Goal: Task Accomplishment & Management: Use online tool/utility

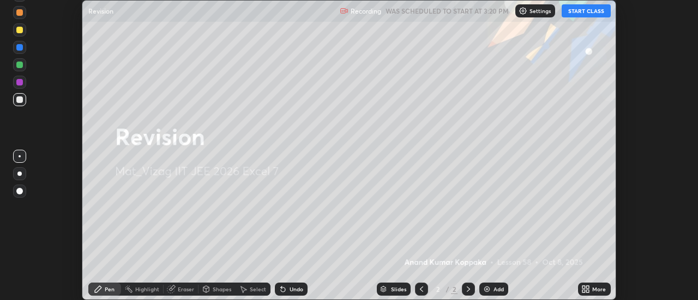
scroll to position [300, 698]
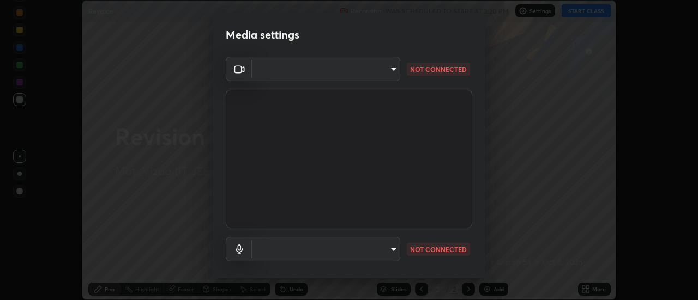
type input "e8bf8dce87734fd501796a6406f2b1755c9eb12bc3006e44f0d48cbf87be8d12"
type input "communications"
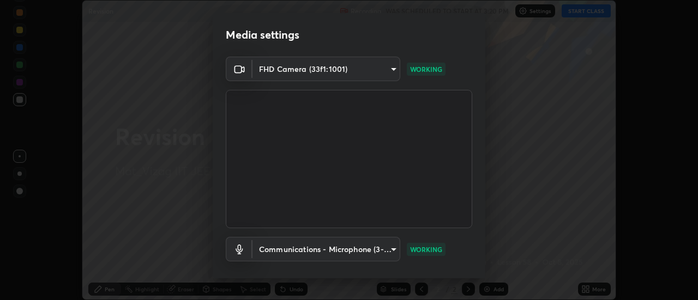
scroll to position [57, 0]
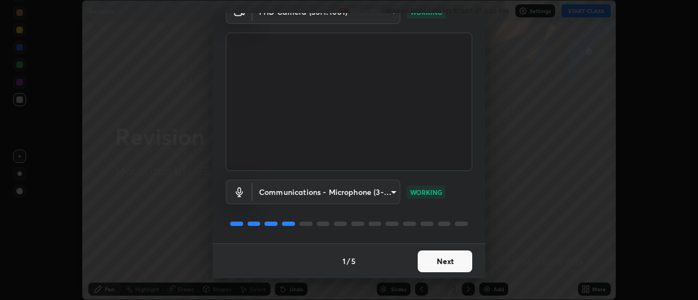
click at [443, 265] on button "Next" at bounding box center [445, 262] width 55 height 22
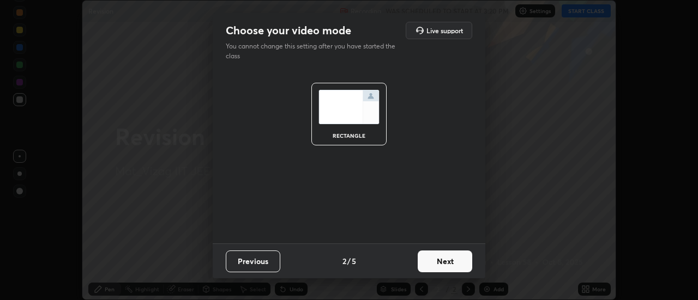
scroll to position [0, 0]
click at [454, 259] on button "Next" at bounding box center [445, 262] width 55 height 22
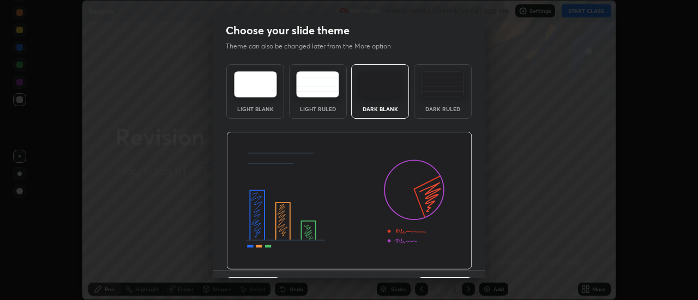
click at [452, 100] on div "Dark Ruled" at bounding box center [443, 91] width 58 height 55
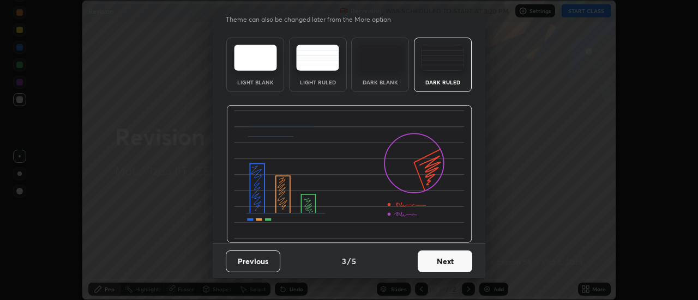
click at [445, 263] on button "Next" at bounding box center [445, 262] width 55 height 22
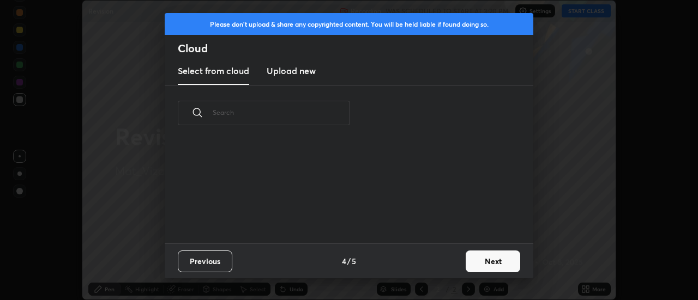
scroll to position [0, 0]
click at [487, 257] on button "Next" at bounding box center [493, 262] width 55 height 22
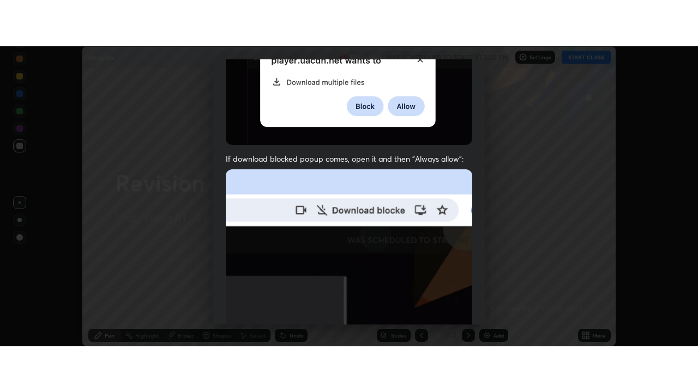
scroll to position [280, 0]
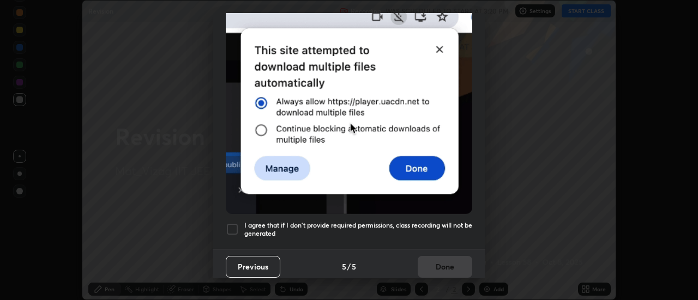
click at [437, 221] on h5 "I agree that if I don't provide required permissions, class recording will not …" at bounding box center [358, 229] width 228 height 17
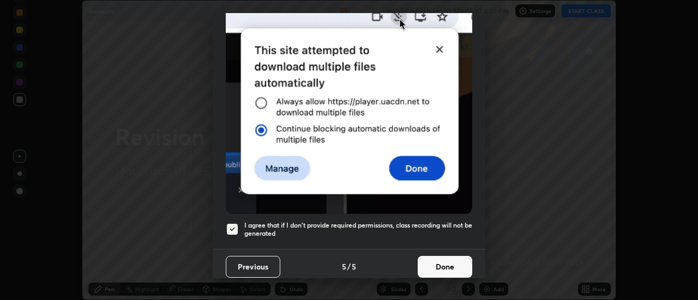
click at [449, 256] on button "Done" at bounding box center [445, 267] width 55 height 22
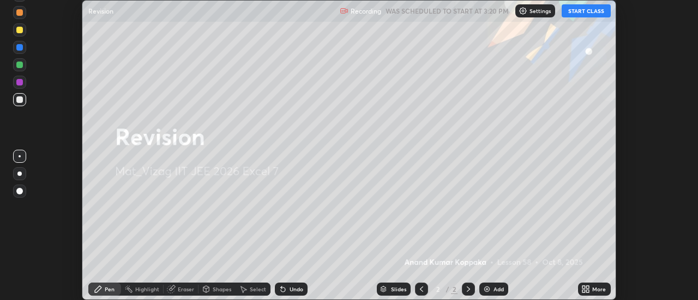
click at [597, 15] on button "START CLASS" at bounding box center [585, 10] width 49 height 13
click at [601, 287] on div "More" at bounding box center [599, 289] width 14 height 5
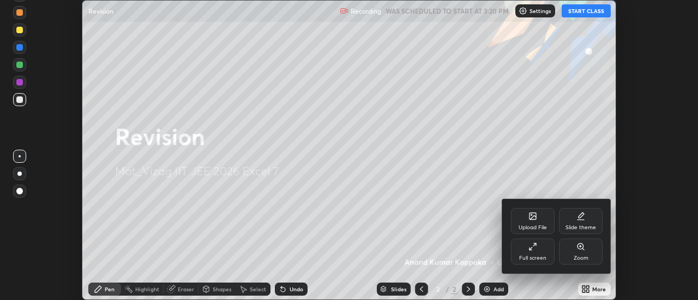
click at [559, 262] on div "Zoom" at bounding box center [581, 252] width 44 height 26
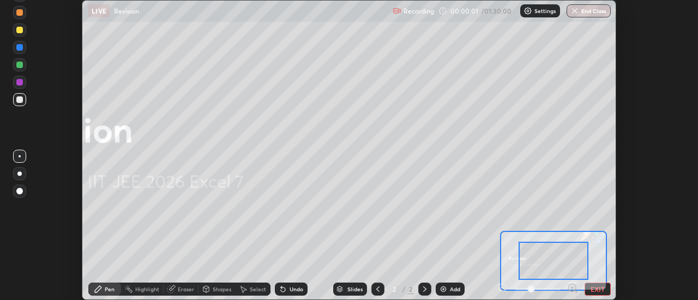
click at [595, 287] on button "EXIT" at bounding box center [597, 289] width 26 height 13
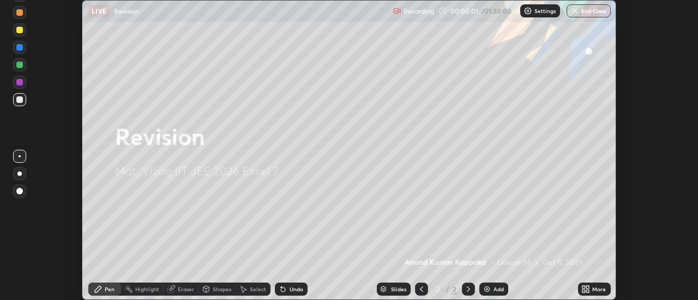
click at [596, 294] on div "More" at bounding box center [594, 289] width 33 height 13
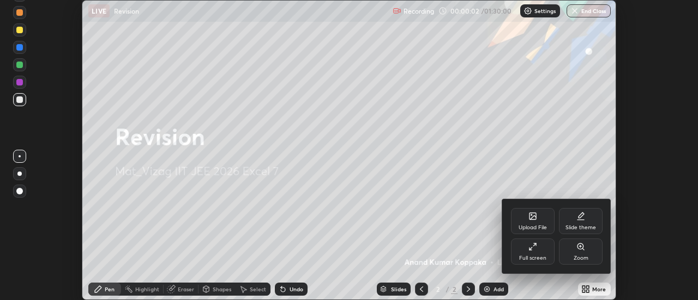
click at [535, 254] on div "Full screen" at bounding box center [533, 252] width 44 height 26
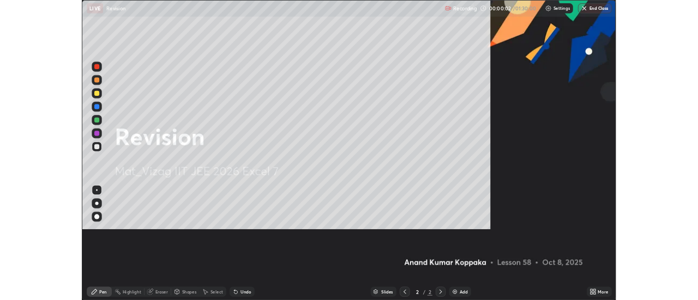
scroll to position [392, 698]
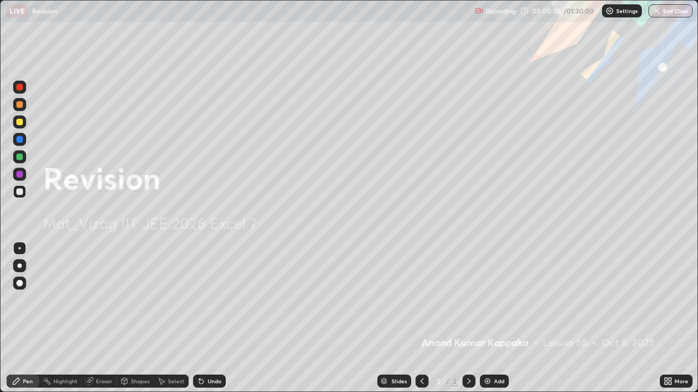
click at [499, 300] on div "Add" at bounding box center [499, 381] width 10 height 5
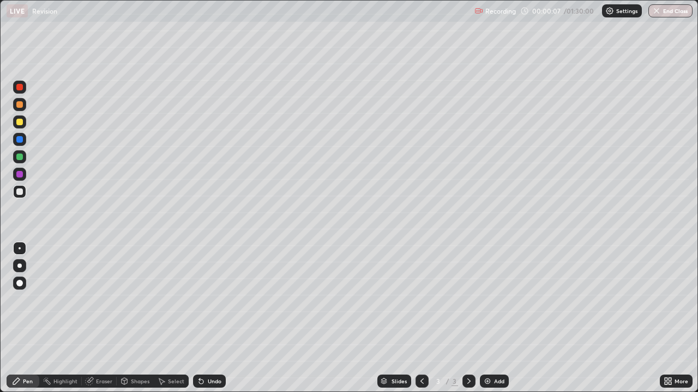
click at [24, 261] on div at bounding box center [19, 265] width 13 height 13
click at [21, 119] on div at bounding box center [19, 122] width 7 height 7
click at [214, 300] on div "Undo" at bounding box center [215, 381] width 14 height 5
click at [219, 300] on div "Undo" at bounding box center [209, 381] width 33 height 13
click at [21, 198] on div at bounding box center [19, 191] width 13 height 13
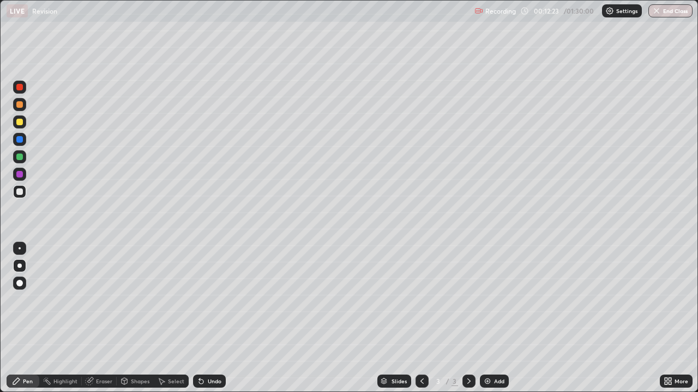
click at [499, 300] on div "Add" at bounding box center [494, 381] width 29 height 13
click at [20, 123] on div at bounding box center [19, 122] width 7 height 7
click at [15, 189] on div at bounding box center [19, 191] width 13 height 13
click at [20, 162] on div at bounding box center [19, 156] width 13 height 13
click at [20, 192] on div at bounding box center [19, 192] width 7 height 7
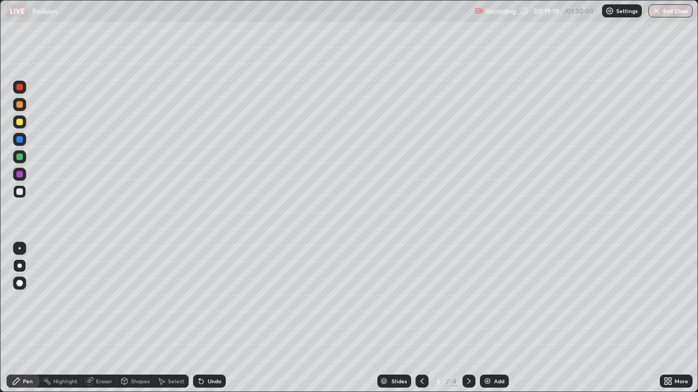
click at [20, 123] on div at bounding box center [19, 122] width 7 height 7
click at [21, 194] on div at bounding box center [19, 192] width 7 height 7
click at [500, 300] on div "Add" at bounding box center [494, 381] width 29 height 13
click at [21, 122] on div at bounding box center [19, 122] width 7 height 7
click at [20, 156] on div at bounding box center [19, 157] width 7 height 7
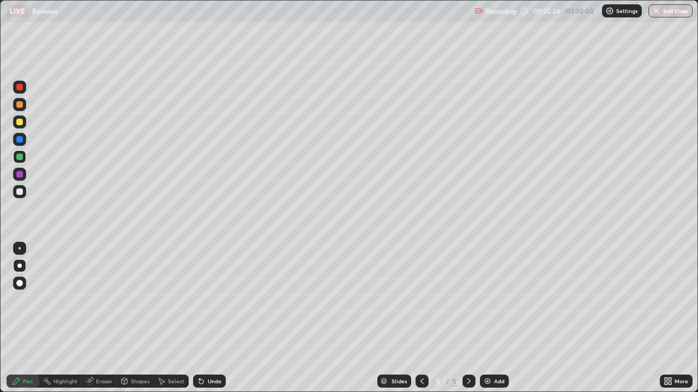
click at [19, 193] on div at bounding box center [19, 192] width 7 height 7
click at [98, 300] on div "Eraser" at bounding box center [104, 381] width 16 height 5
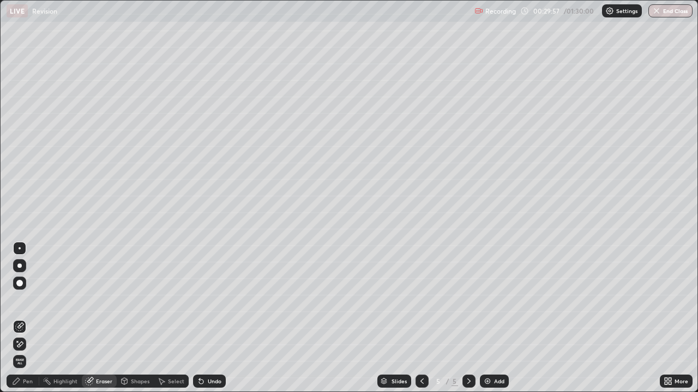
click at [24, 300] on div "Pen" at bounding box center [28, 381] width 10 height 5
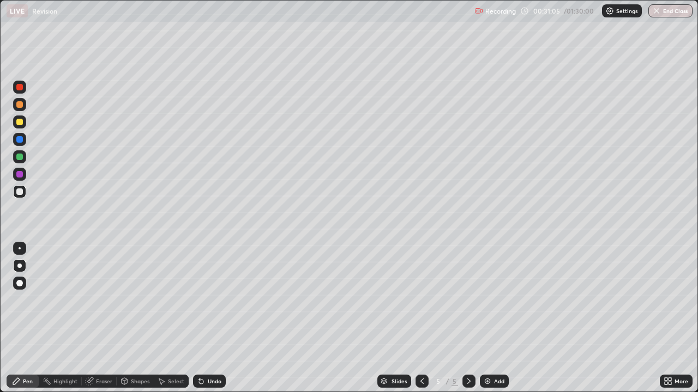
click at [24, 123] on div at bounding box center [19, 122] width 13 height 13
click at [21, 106] on div at bounding box center [19, 104] width 7 height 7
click at [494, 300] on div "Add" at bounding box center [499, 381] width 10 height 5
click at [20, 123] on div at bounding box center [19, 122] width 7 height 7
click at [26, 194] on div at bounding box center [19, 191] width 13 height 13
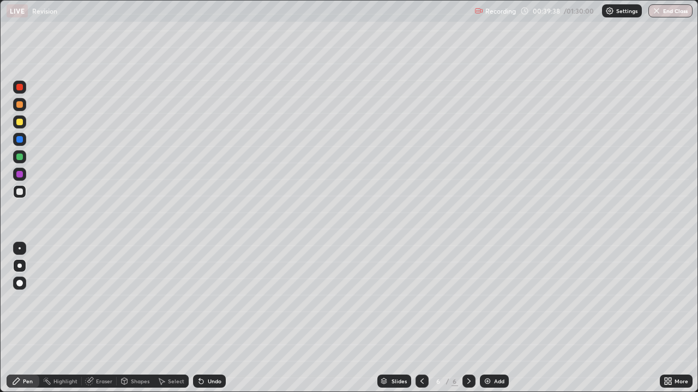
click at [14, 162] on div at bounding box center [19, 156] width 13 height 13
click at [496, 300] on div "Add" at bounding box center [499, 381] width 10 height 5
click at [21, 122] on div at bounding box center [19, 122] width 7 height 7
click at [23, 111] on div at bounding box center [19, 104] width 13 height 13
click at [19, 194] on div at bounding box center [19, 192] width 7 height 7
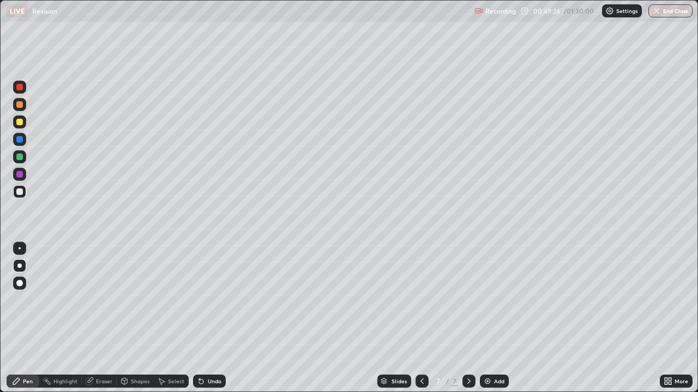
click at [95, 300] on div "Eraser" at bounding box center [99, 381] width 35 height 13
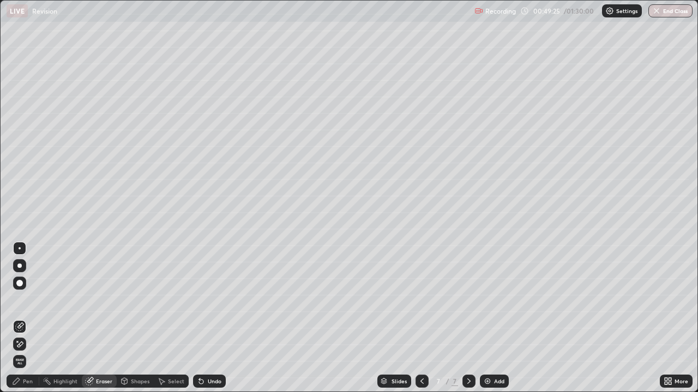
click at [29, 300] on div "Pen" at bounding box center [28, 381] width 10 height 5
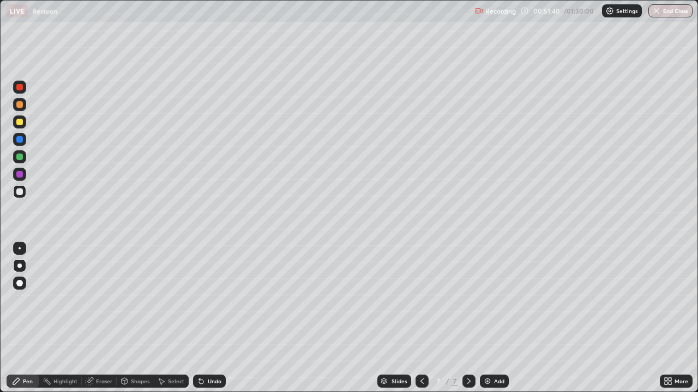
click at [25, 161] on div at bounding box center [19, 156] width 13 height 13
click at [17, 191] on div at bounding box center [19, 192] width 7 height 7
click at [494, 300] on div "Add" at bounding box center [499, 381] width 10 height 5
click at [22, 120] on div at bounding box center [19, 122] width 7 height 7
click at [22, 192] on div at bounding box center [19, 192] width 7 height 7
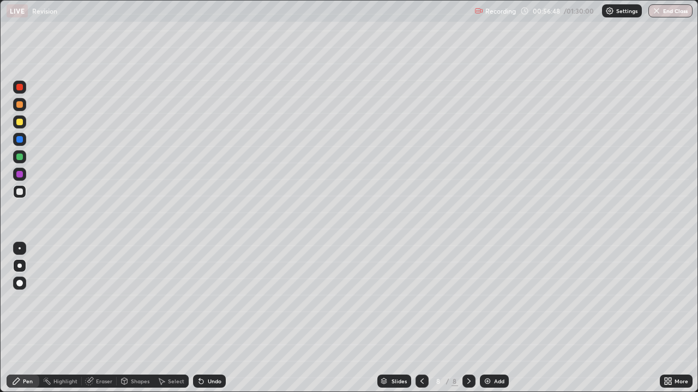
click at [21, 157] on div at bounding box center [19, 157] width 7 height 7
click at [22, 194] on div at bounding box center [19, 192] width 7 height 7
click at [20, 122] on div at bounding box center [19, 122] width 7 height 7
click at [24, 194] on div at bounding box center [19, 191] width 13 height 13
click at [491, 300] on div "Add" at bounding box center [494, 381] width 29 height 13
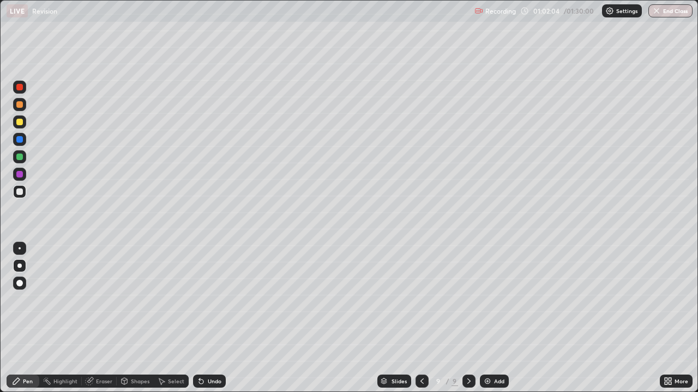
click at [20, 122] on div at bounding box center [19, 122] width 7 height 7
click at [21, 191] on div at bounding box center [19, 192] width 7 height 7
click at [20, 122] on div at bounding box center [19, 122] width 7 height 7
click at [21, 192] on div at bounding box center [19, 192] width 7 height 7
click at [20, 105] on div at bounding box center [19, 104] width 7 height 7
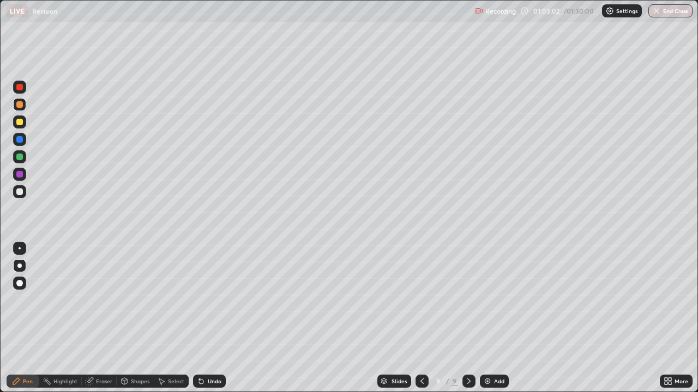
click at [20, 194] on div at bounding box center [19, 192] width 7 height 7
click at [21, 192] on div at bounding box center [19, 192] width 7 height 7
click at [22, 120] on div at bounding box center [19, 122] width 7 height 7
click at [19, 155] on div at bounding box center [19, 157] width 7 height 7
click at [20, 176] on div at bounding box center [19, 174] width 7 height 7
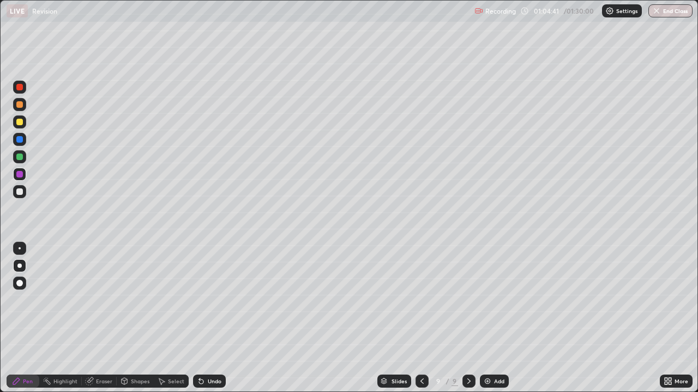
click at [18, 195] on div at bounding box center [19, 192] width 7 height 7
click at [22, 157] on div at bounding box center [19, 157] width 7 height 7
click at [21, 174] on div at bounding box center [19, 174] width 7 height 7
click at [21, 195] on div at bounding box center [19, 192] width 7 height 7
click at [19, 106] on div at bounding box center [19, 104] width 7 height 7
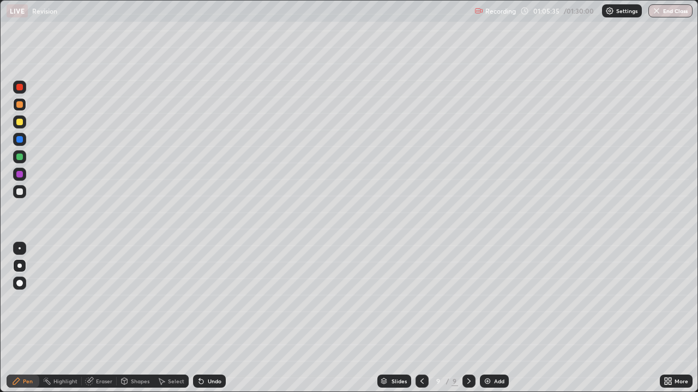
click at [24, 193] on div at bounding box center [19, 191] width 13 height 13
click at [23, 158] on div at bounding box center [19, 156] width 13 height 13
click at [20, 192] on div at bounding box center [19, 192] width 7 height 7
click at [26, 155] on div at bounding box center [19, 156] width 13 height 13
click at [23, 195] on div at bounding box center [19, 191] width 13 height 13
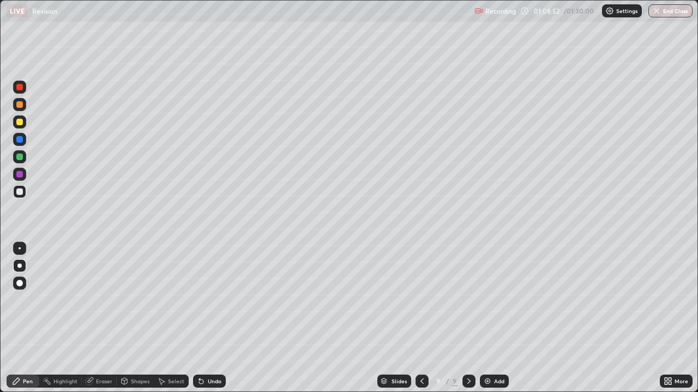
click at [23, 158] on div at bounding box center [19, 156] width 13 height 13
click at [17, 194] on div at bounding box center [19, 192] width 7 height 7
click at [505, 300] on div "Add" at bounding box center [494, 381] width 29 height 13
click at [20, 105] on div at bounding box center [19, 104] width 7 height 7
click at [21, 191] on div at bounding box center [19, 192] width 7 height 7
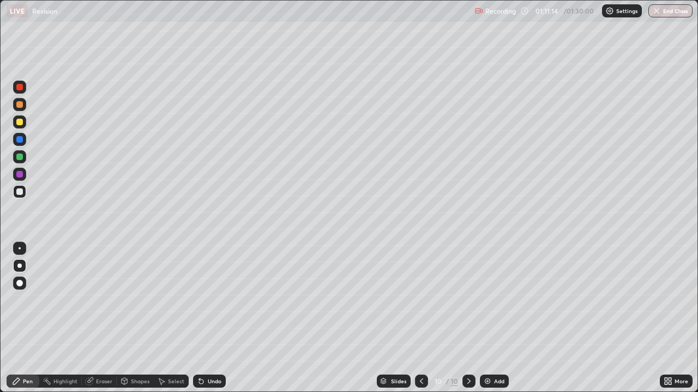
click at [22, 159] on div at bounding box center [19, 157] width 7 height 7
click at [21, 174] on div at bounding box center [19, 174] width 7 height 7
click at [20, 194] on div at bounding box center [19, 192] width 7 height 7
click at [26, 157] on div at bounding box center [19, 156] width 13 height 13
click at [14, 195] on div at bounding box center [19, 191] width 13 height 13
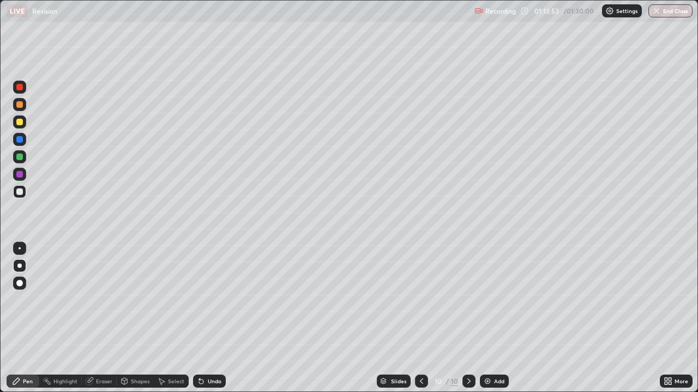
click at [21, 123] on div at bounding box center [19, 122] width 7 height 7
click at [16, 106] on div at bounding box center [19, 104] width 13 height 13
click at [20, 192] on div at bounding box center [19, 192] width 7 height 7
click at [210, 300] on div "Undo" at bounding box center [215, 381] width 14 height 5
click at [212, 300] on div "Undo" at bounding box center [215, 381] width 14 height 5
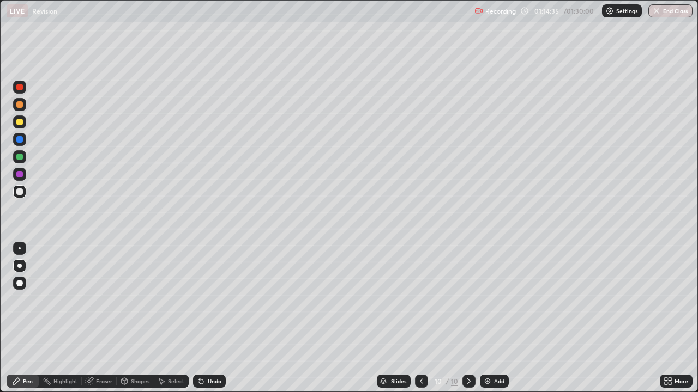
click at [21, 161] on div at bounding box center [19, 156] width 13 height 13
click at [20, 126] on div at bounding box center [19, 122] width 13 height 13
click at [23, 198] on div at bounding box center [19, 191] width 13 height 13
click at [215, 300] on div "Undo" at bounding box center [209, 381] width 33 height 13
click at [211, 300] on div "Undo" at bounding box center [215, 381] width 14 height 5
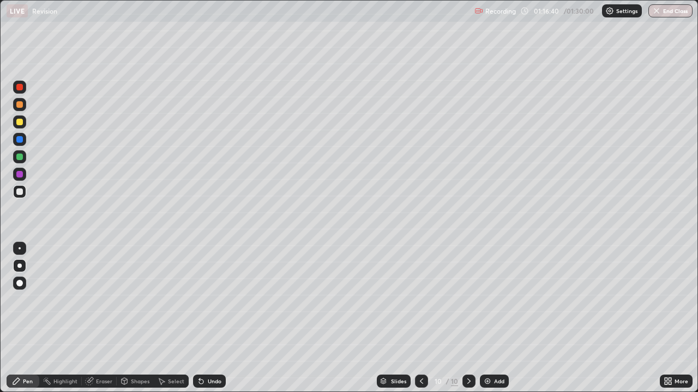
click at [213, 300] on div "Undo" at bounding box center [209, 381] width 33 height 13
click at [221, 300] on div "Undo" at bounding box center [209, 381] width 33 height 13
click at [209, 300] on div "Undo" at bounding box center [209, 381] width 33 height 13
click at [208, 300] on div "Undo" at bounding box center [209, 381] width 33 height 13
click at [212, 300] on div "Undo" at bounding box center [215, 381] width 14 height 5
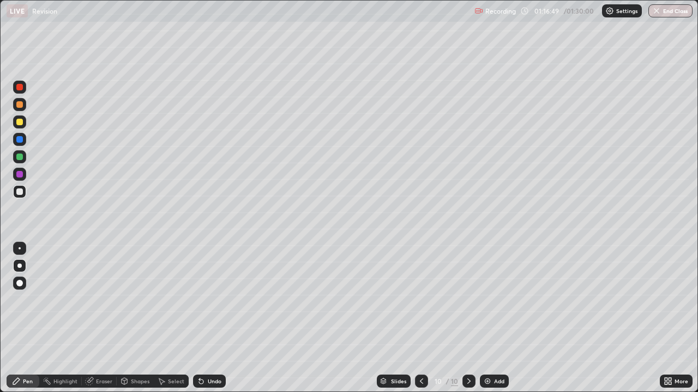
click at [212, 300] on div "Undo" at bounding box center [215, 381] width 14 height 5
click at [215, 300] on div "Undo" at bounding box center [215, 381] width 14 height 5
click at [213, 300] on div "Undo" at bounding box center [215, 381] width 14 height 5
click at [210, 300] on div "Undo" at bounding box center [215, 381] width 14 height 5
click at [685, 11] on button "End Class" at bounding box center [670, 10] width 43 height 13
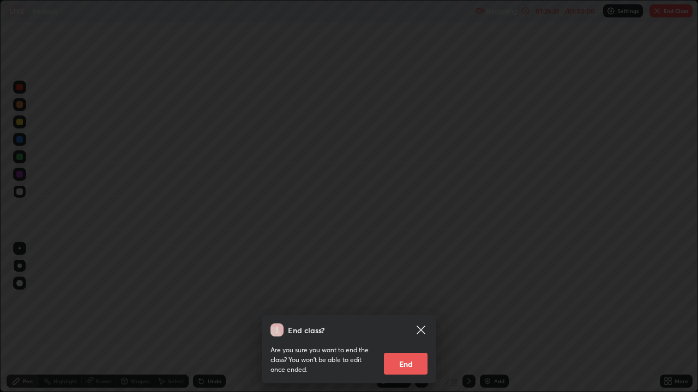
click at [406, 300] on button "End" at bounding box center [406, 364] width 44 height 22
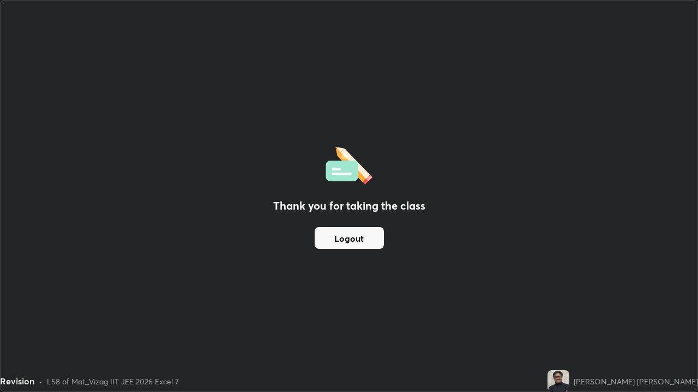
click at [339, 138] on div "Thank you for taking the class Logout" at bounding box center [349, 196] width 697 height 391
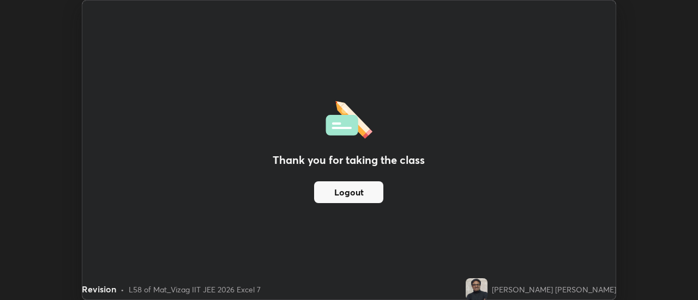
scroll to position [54213, 53816]
